Goal: Information Seeking & Learning: Find specific fact

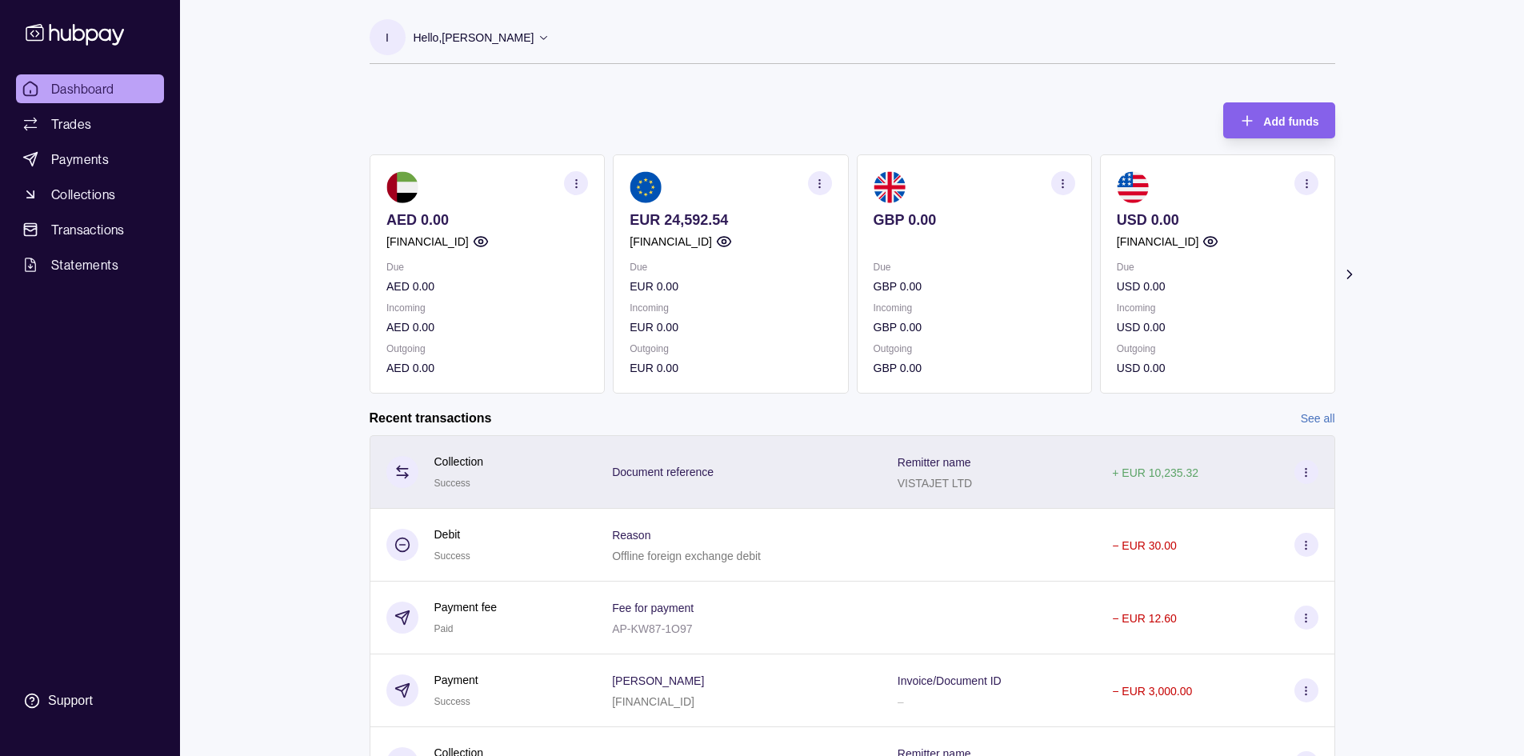
click at [713, 484] on div "Document reference" at bounding box center [739, 472] width 286 height 74
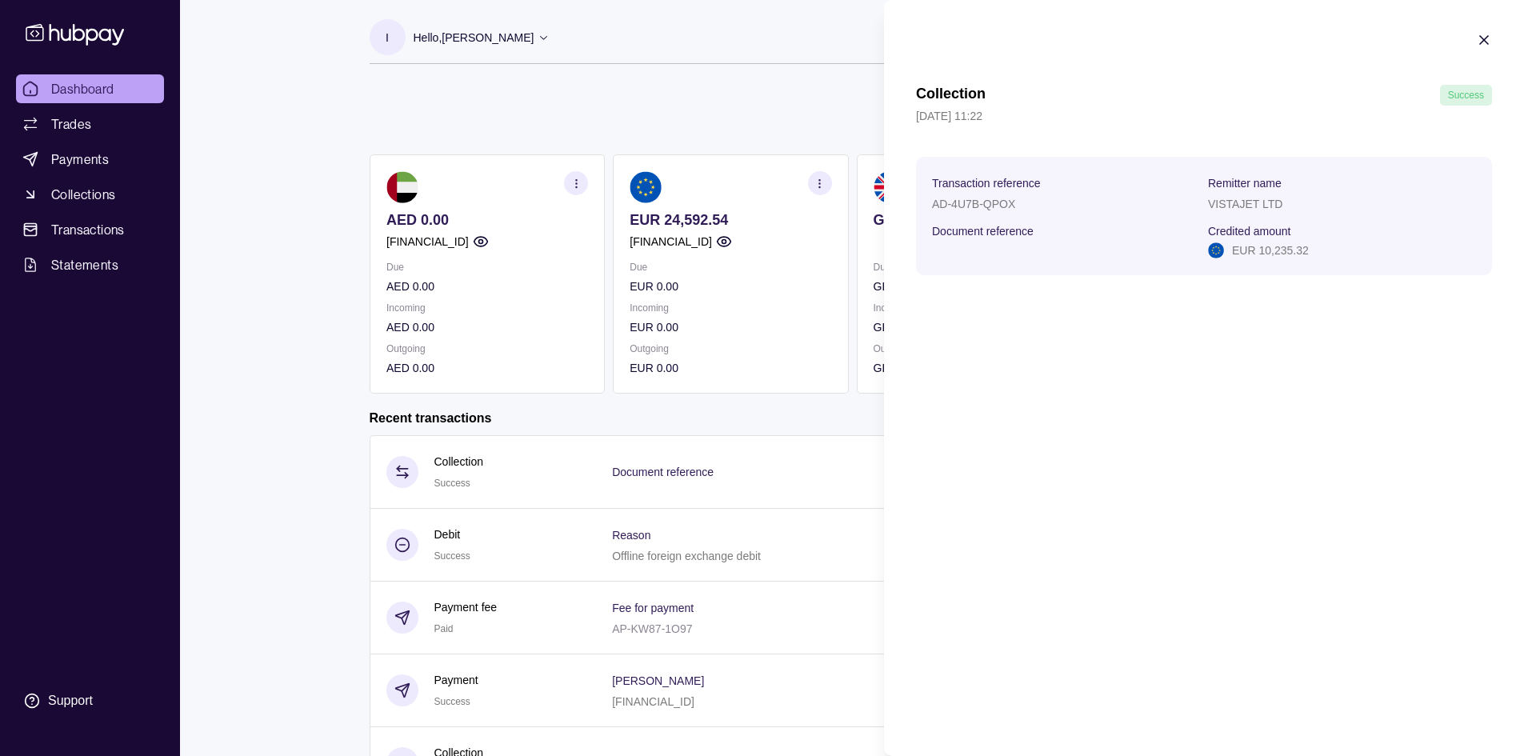
click at [1484, 46] on icon "button" at bounding box center [1484, 40] width 16 height 16
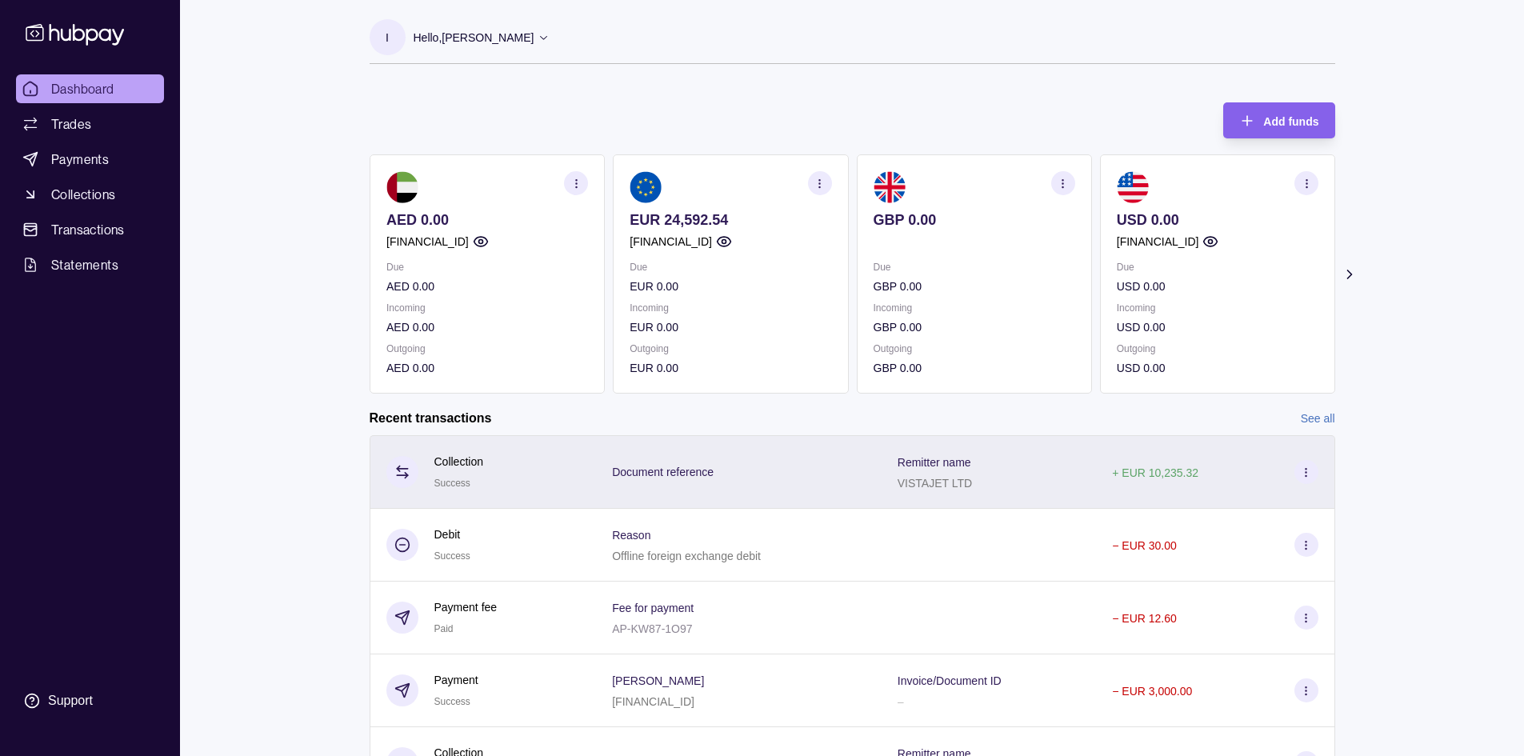
click at [1303, 467] on icon at bounding box center [1306, 472] width 12 height 12
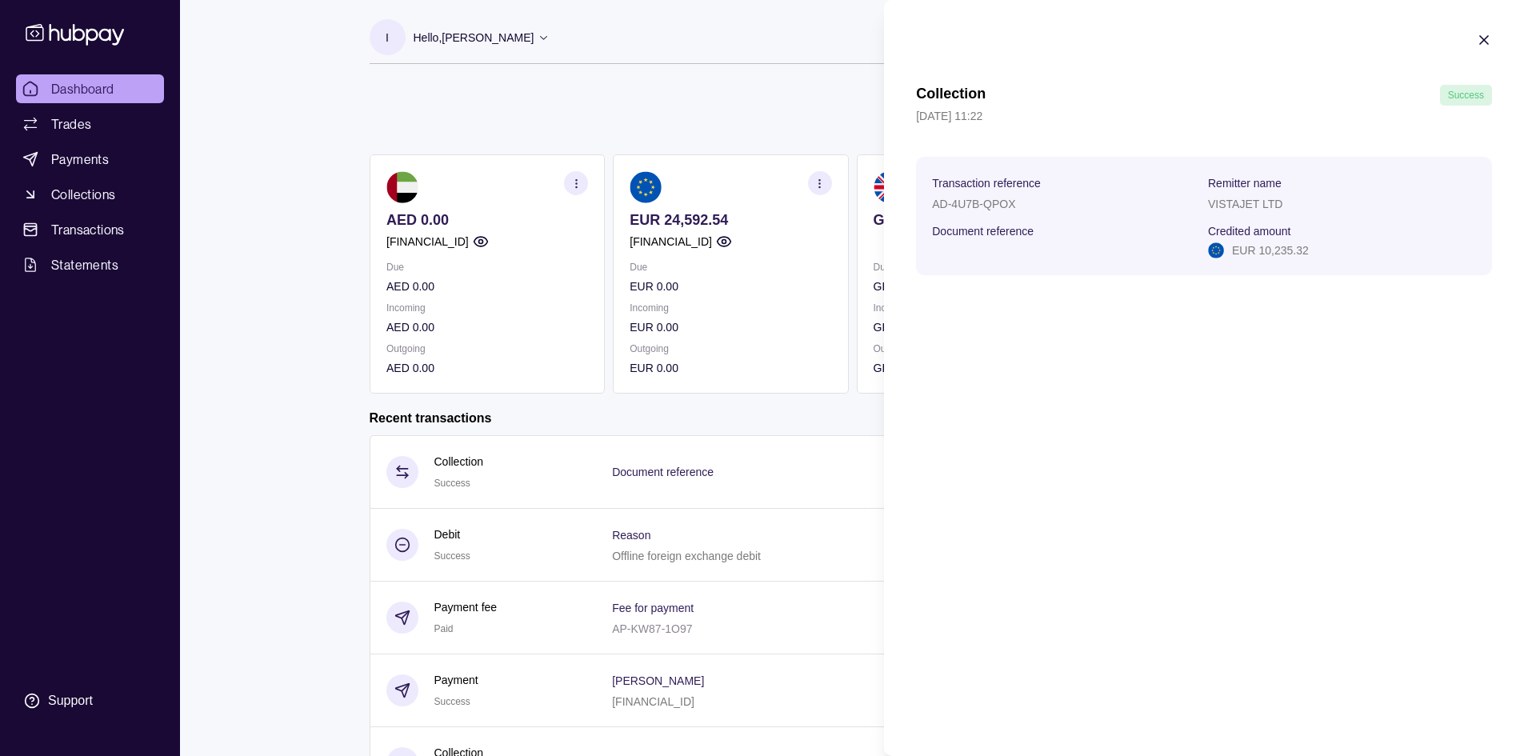
click at [1480, 43] on icon "button" at bounding box center [1484, 40] width 8 height 8
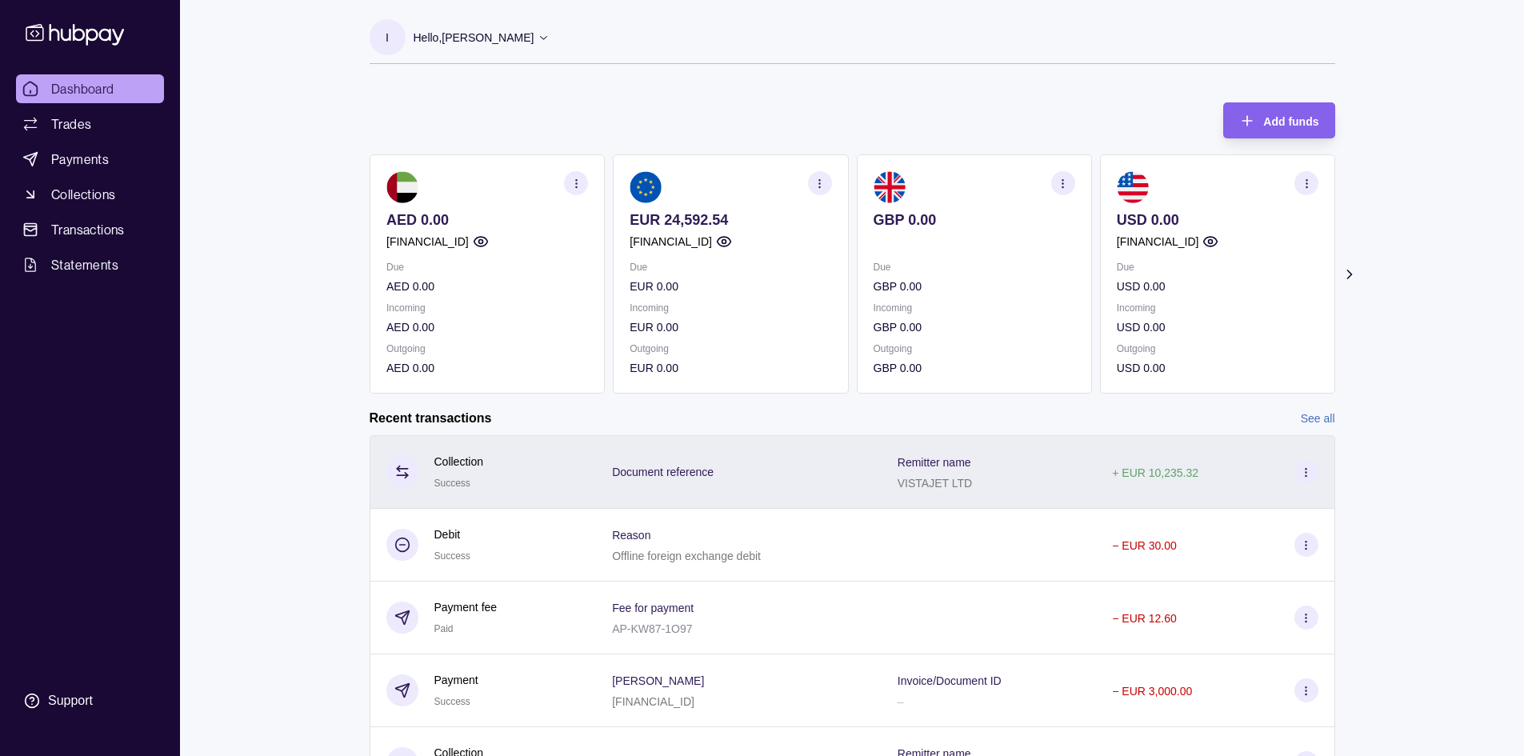
click at [893, 475] on div "Remitter name VISTAJET LTD" at bounding box center [988, 472] width 214 height 74
click at [893, 475] on html "Dashboard Trades Payments Collections Transactions Statements Support I Hello, …" at bounding box center [762, 425] width 1524 height 851
click at [861, 471] on div "Document reference" at bounding box center [739, 471] width 254 height 21
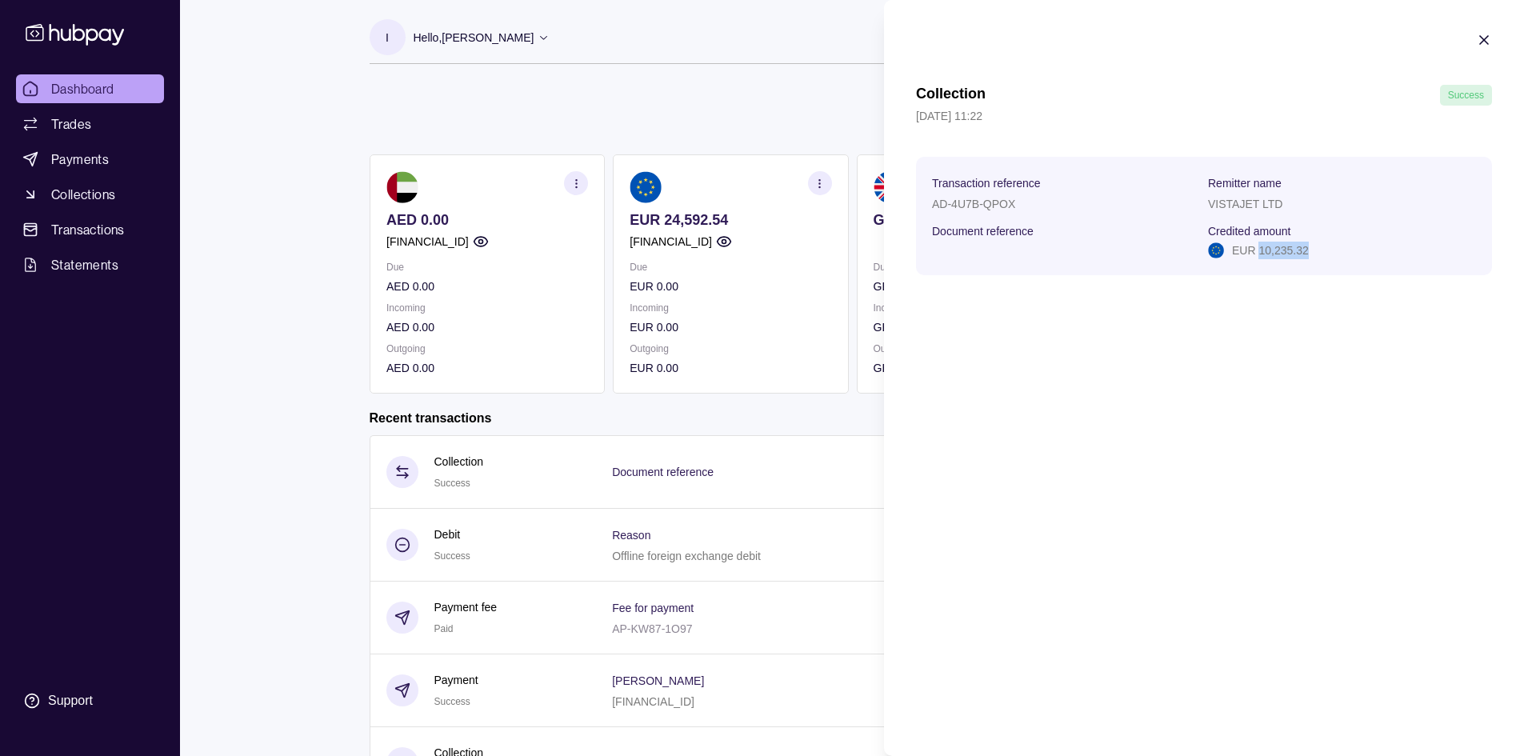
drag, startPoint x: 1308, startPoint y: 250, endPoint x: 1257, endPoint y: 245, distance: 50.6
click at [1257, 245] on div "EUR 10,235.32" at bounding box center [1342, 251] width 268 height 18
copy p "10,235.32"
drag, startPoint x: 1481, startPoint y: 38, endPoint x: 1460, endPoint y: 75, distance: 42.7
click at [1481, 38] on icon "button" at bounding box center [1484, 40] width 8 height 8
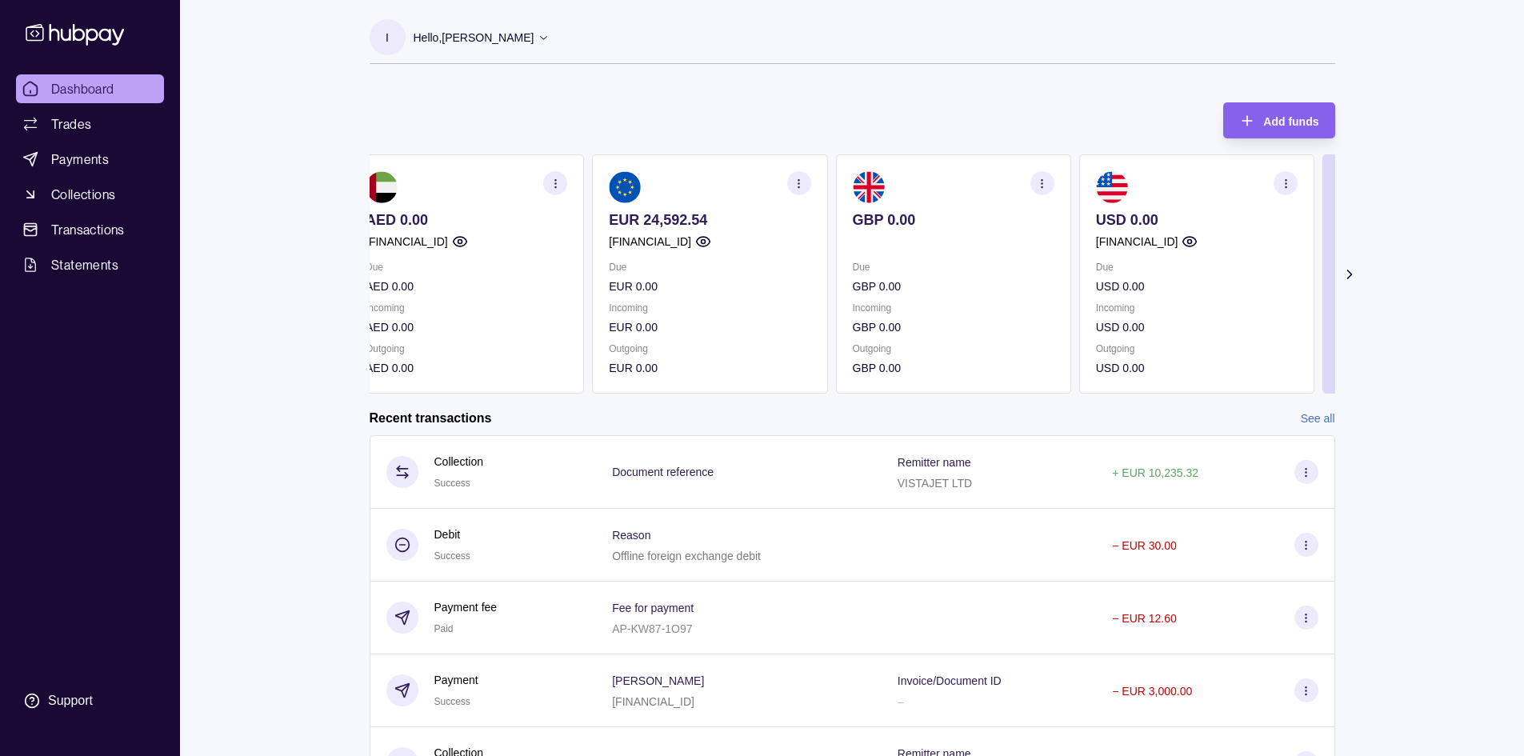
click at [678, 220] on p "EUR 24,592.54" at bounding box center [710, 220] width 202 height 18
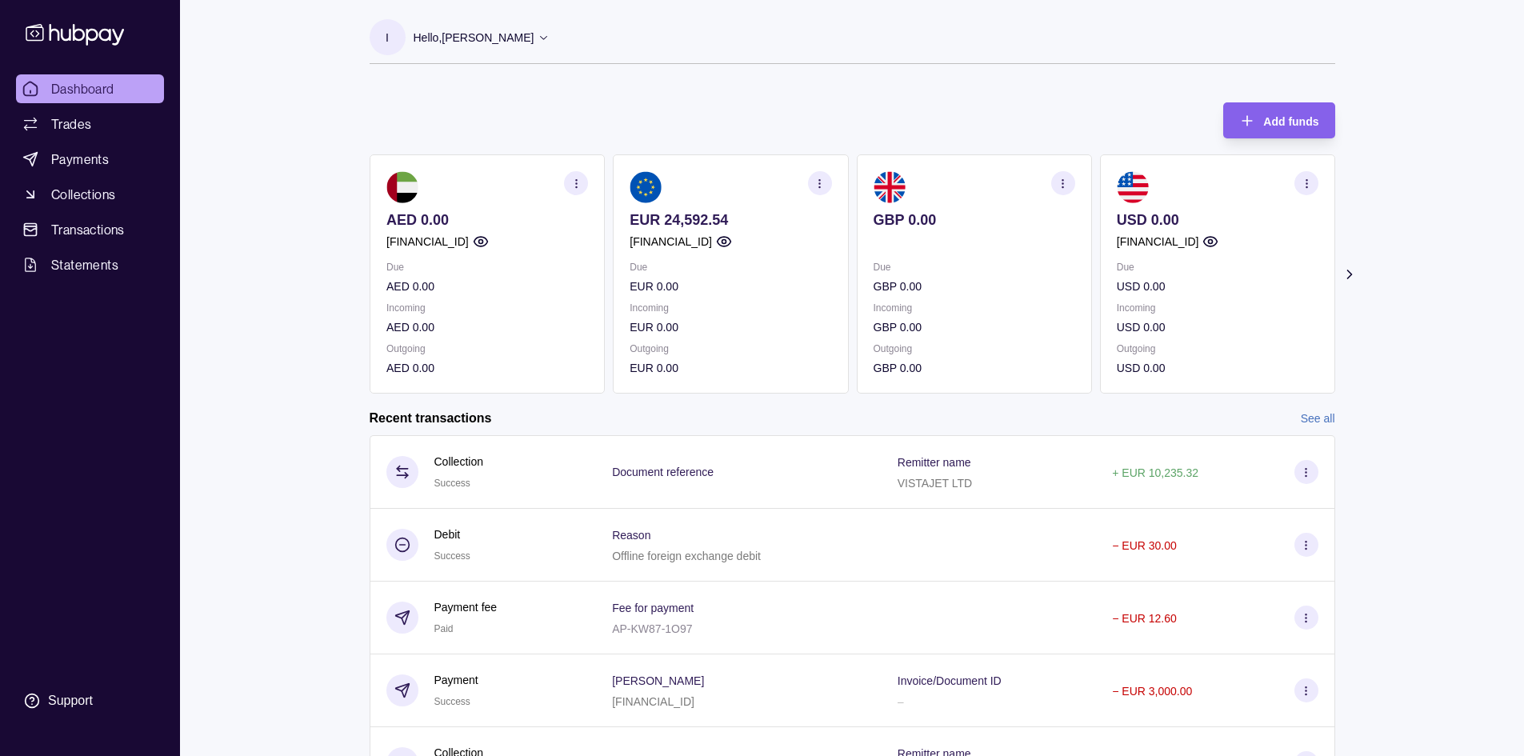
click at [705, 220] on p "EUR 24,592.54" at bounding box center [730, 220] width 202 height 18
click at [678, 220] on p "EUR 24,592.54" at bounding box center [730, 220] width 202 height 18
click at [680, 220] on p "EUR 24,592.54" at bounding box center [730, 220] width 202 height 18
